Goal: Task Accomplishment & Management: Manage account settings

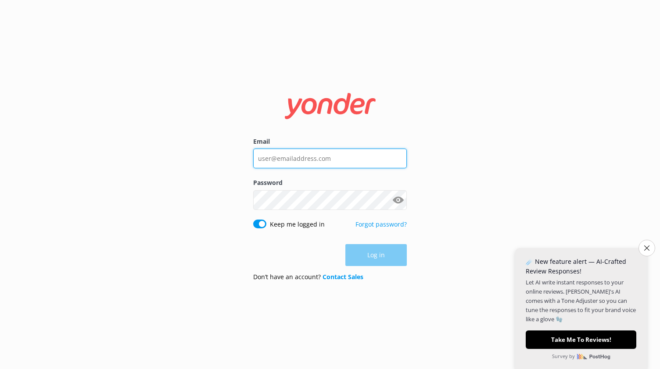
click at [296, 158] on input "Email" at bounding box center [330, 159] width 154 height 20
type input "ellis@hobbitontours.com"
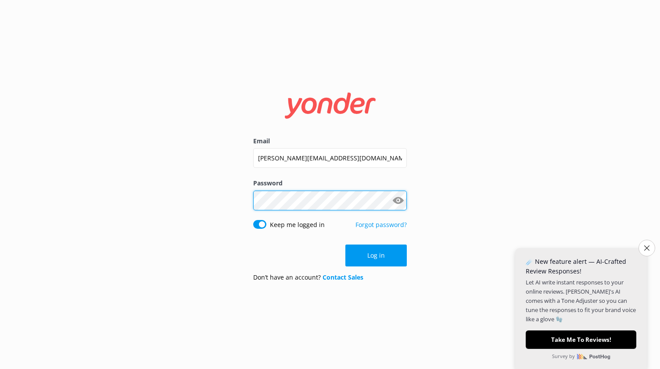
click button "Log in" at bounding box center [375, 256] width 61 height 22
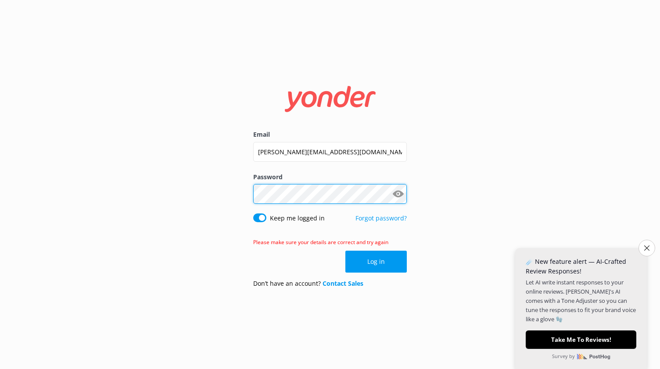
click at [160, 208] on div "Email ellis@hobbitontours.com Password Show password Keep me logged in Forgot p…" at bounding box center [330, 184] width 660 height 369
click button "Log in" at bounding box center [375, 262] width 61 height 22
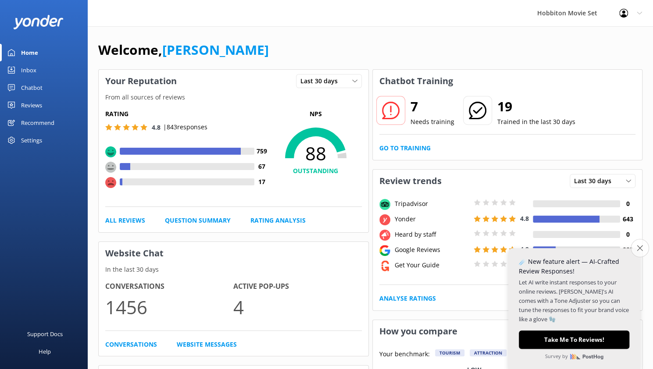
click at [639, 246] on icon "Close survey" at bounding box center [640, 248] width 6 height 6
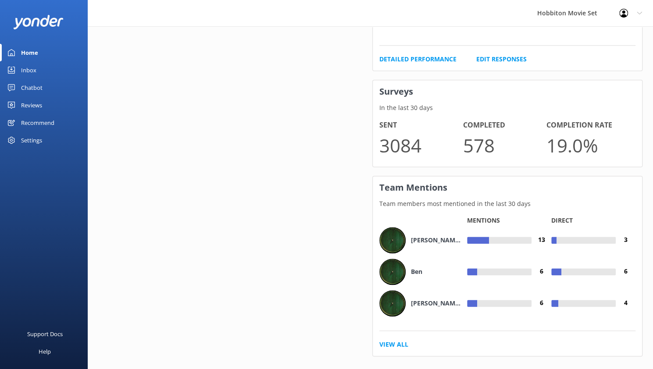
scroll to position [590, 0]
click at [397, 341] on link "View All" at bounding box center [394, 346] width 29 height 10
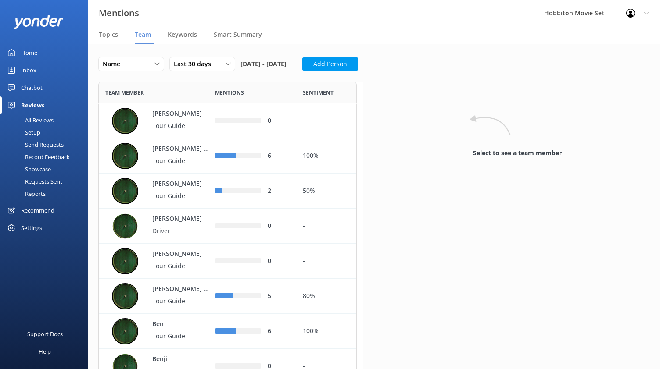
scroll to position [284, 0]
